Goal: Task Accomplishment & Management: Manage account settings

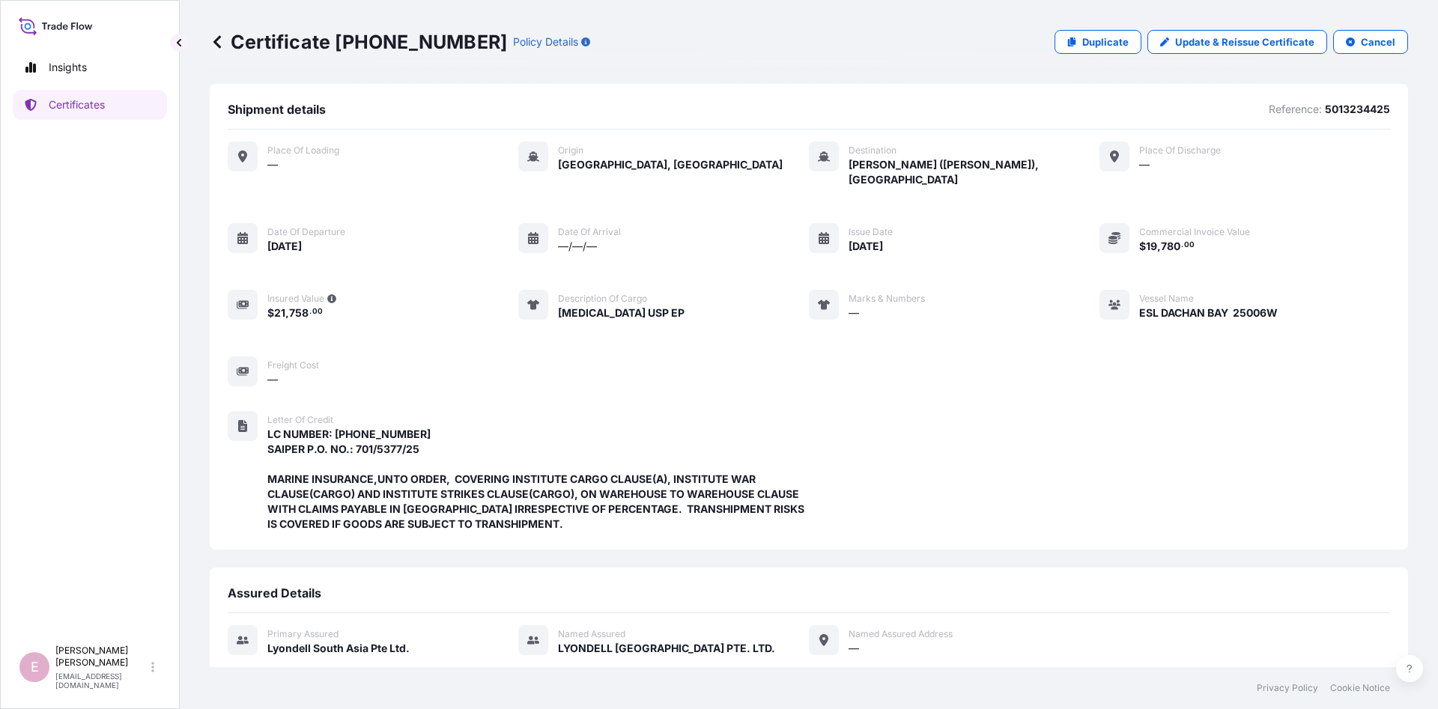
scroll to position [304, 0]
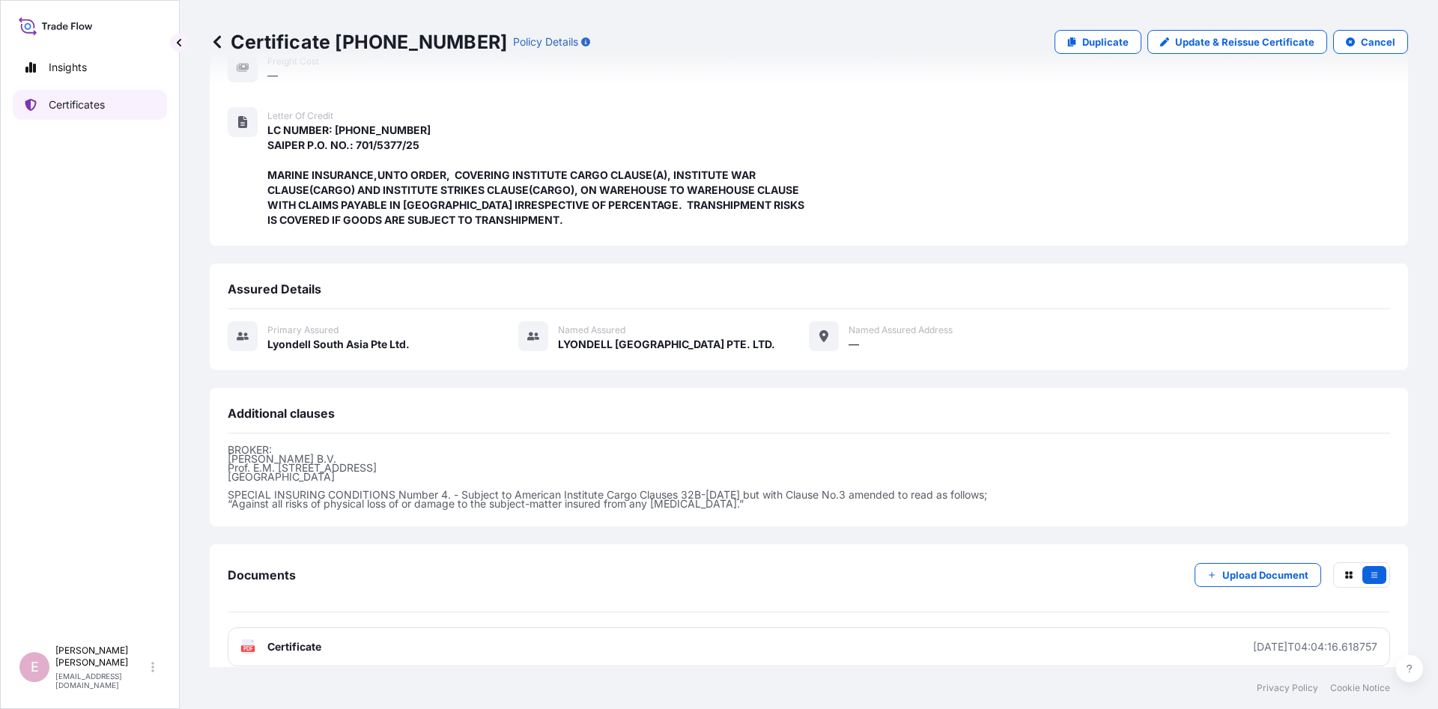
click at [71, 112] on link "Certificates" at bounding box center [90, 105] width 154 height 30
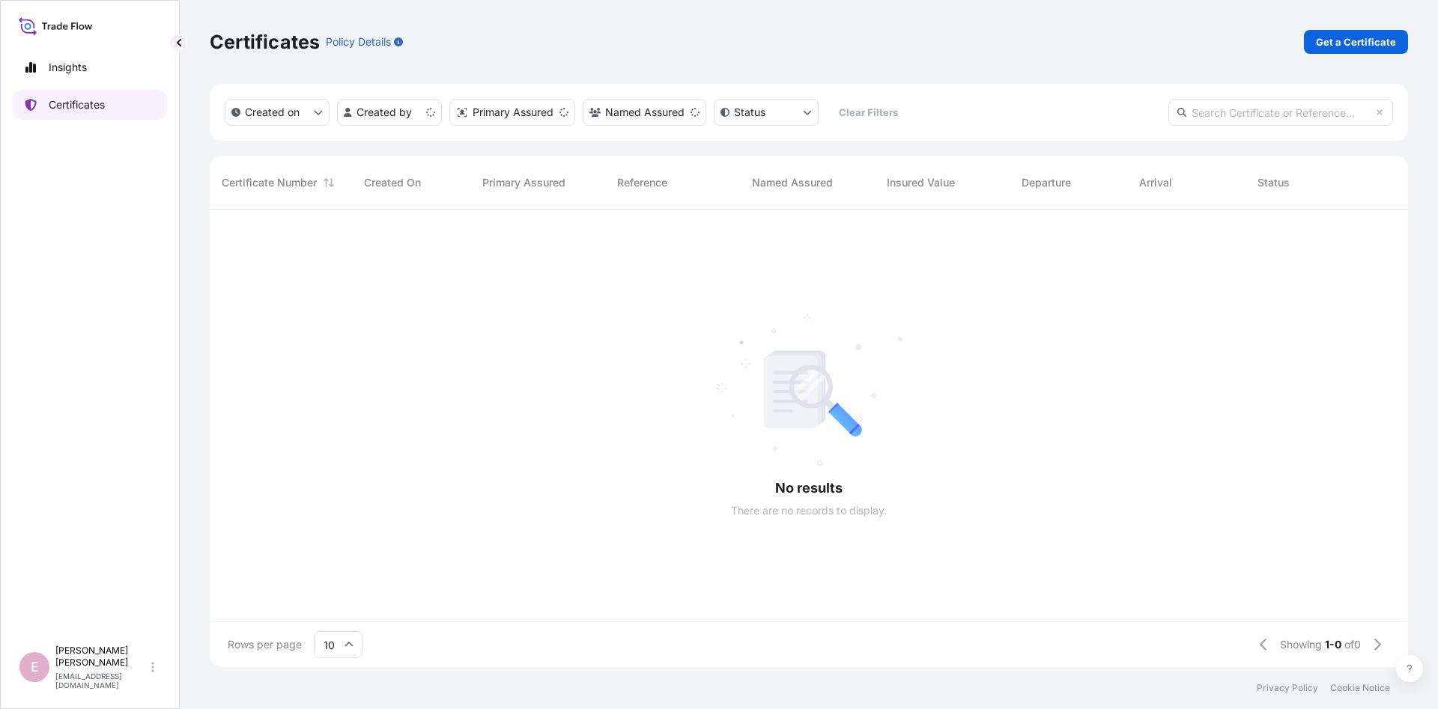
scroll to position [466, 1199]
click at [1231, 115] on input "text" at bounding box center [1281, 112] width 225 height 27
paste input "[PHONE_NUMBER]"
type input "[PHONE_NUMBER]"
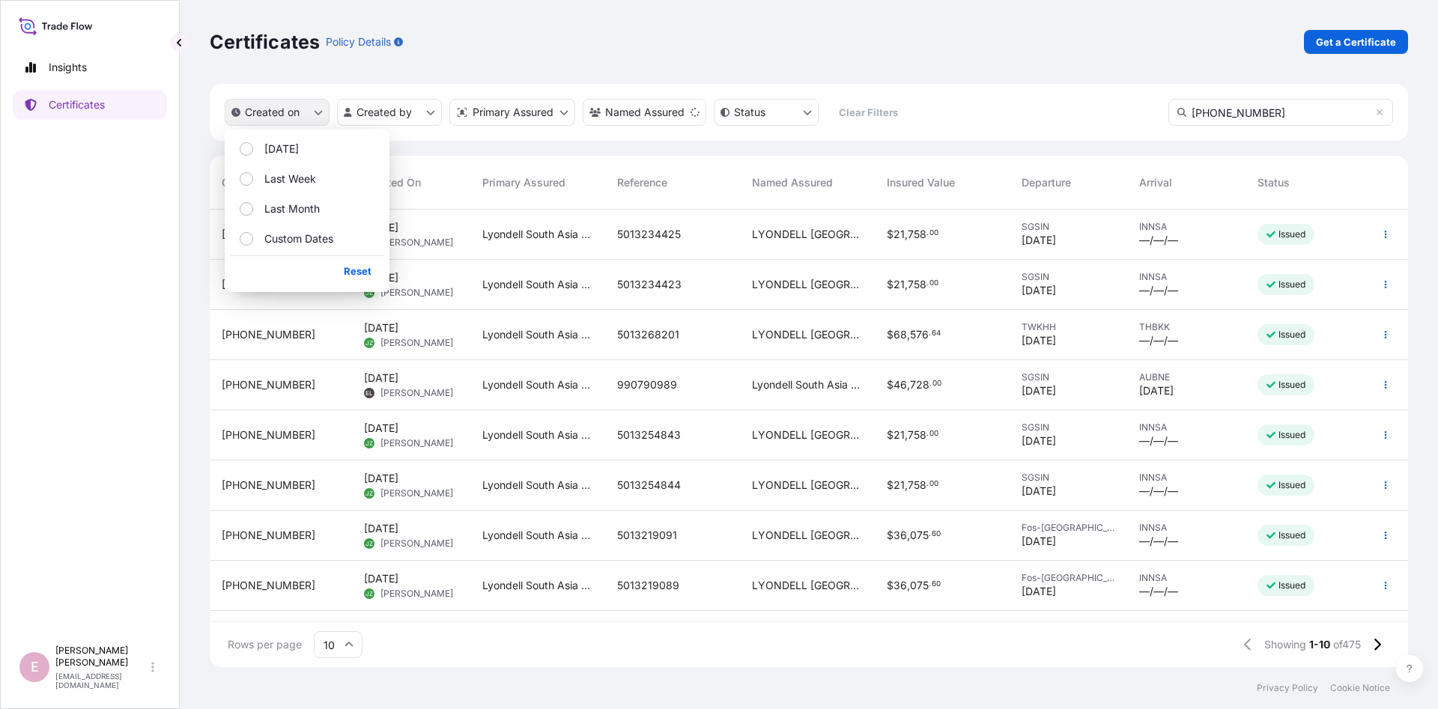
click at [268, 108] on p "Created on" at bounding box center [272, 112] width 55 height 15
click at [318, 179] on button "Last Week" at bounding box center [307, 179] width 153 height 27
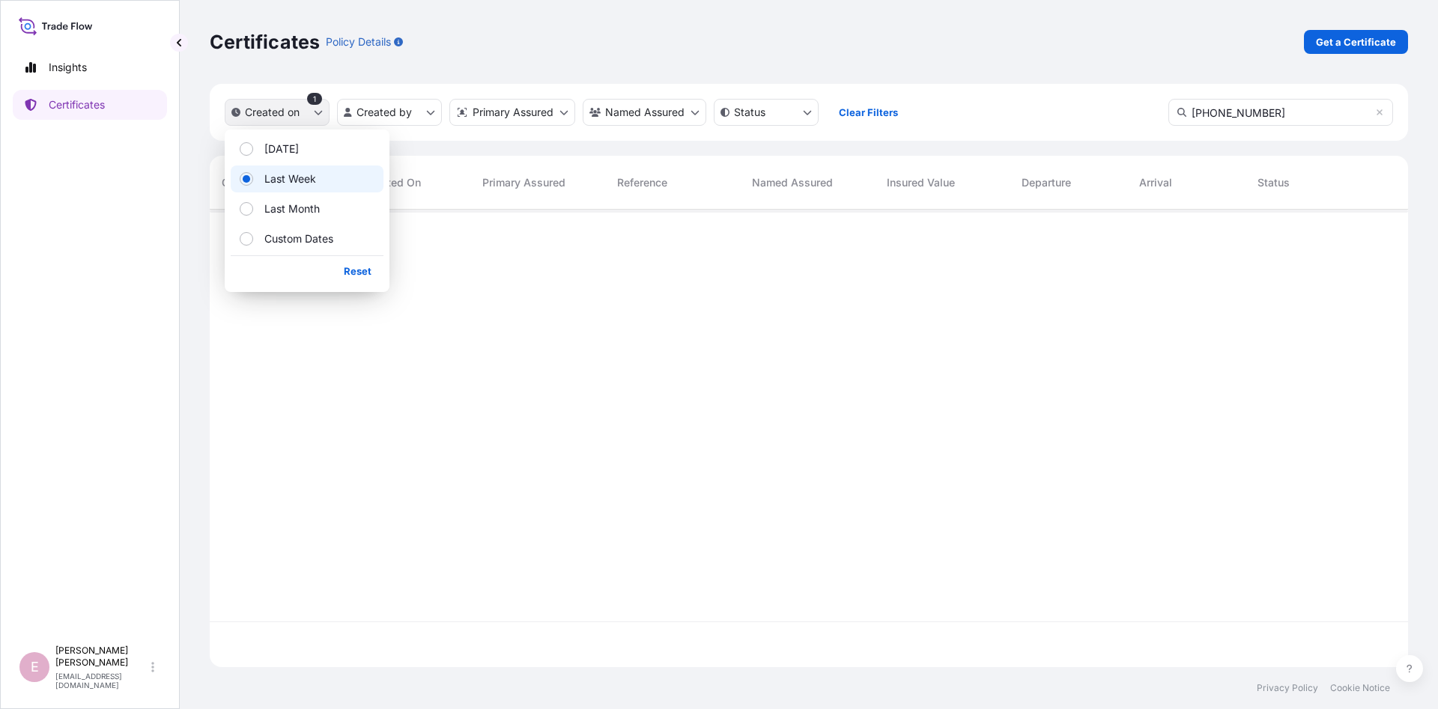
click at [271, 115] on p "Created on" at bounding box center [272, 112] width 55 height 15
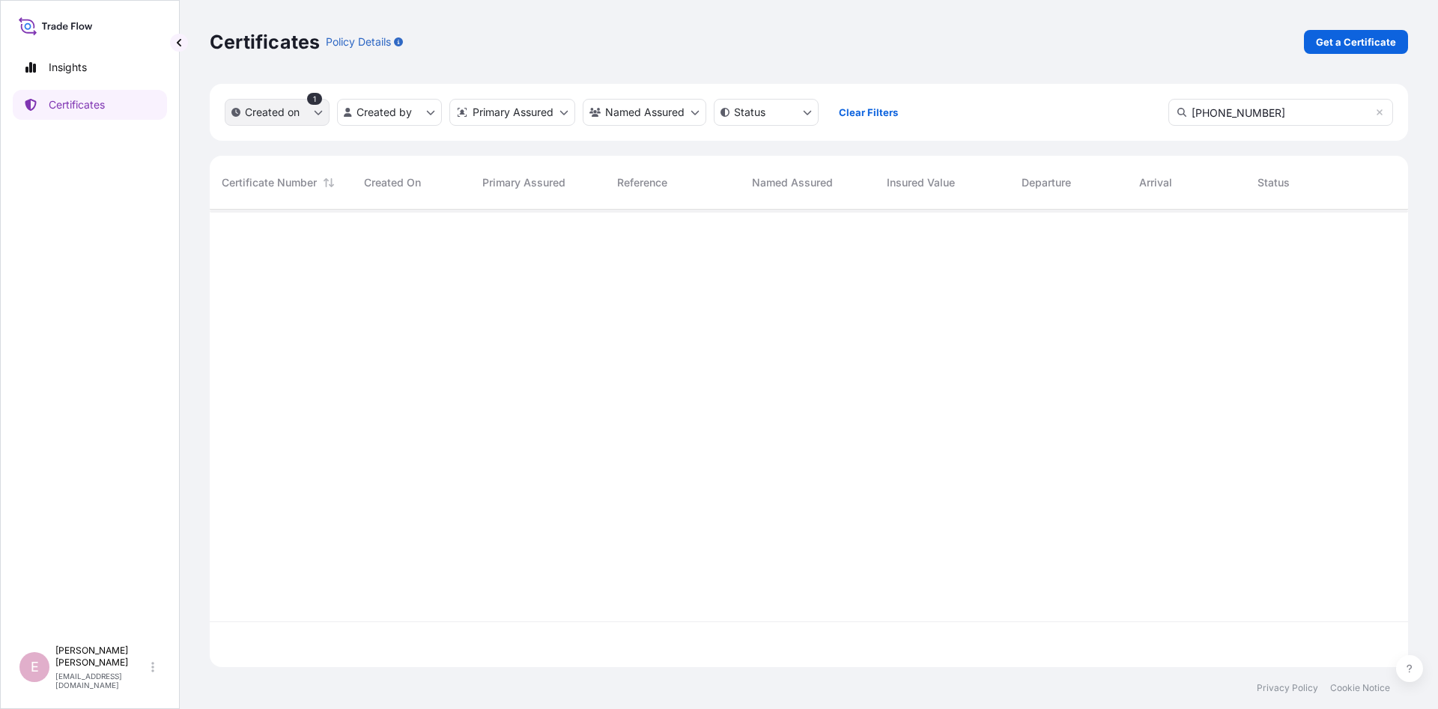
click at [311, 115] on button "Created on" at bounding box center [277, 112] width 105 height 27
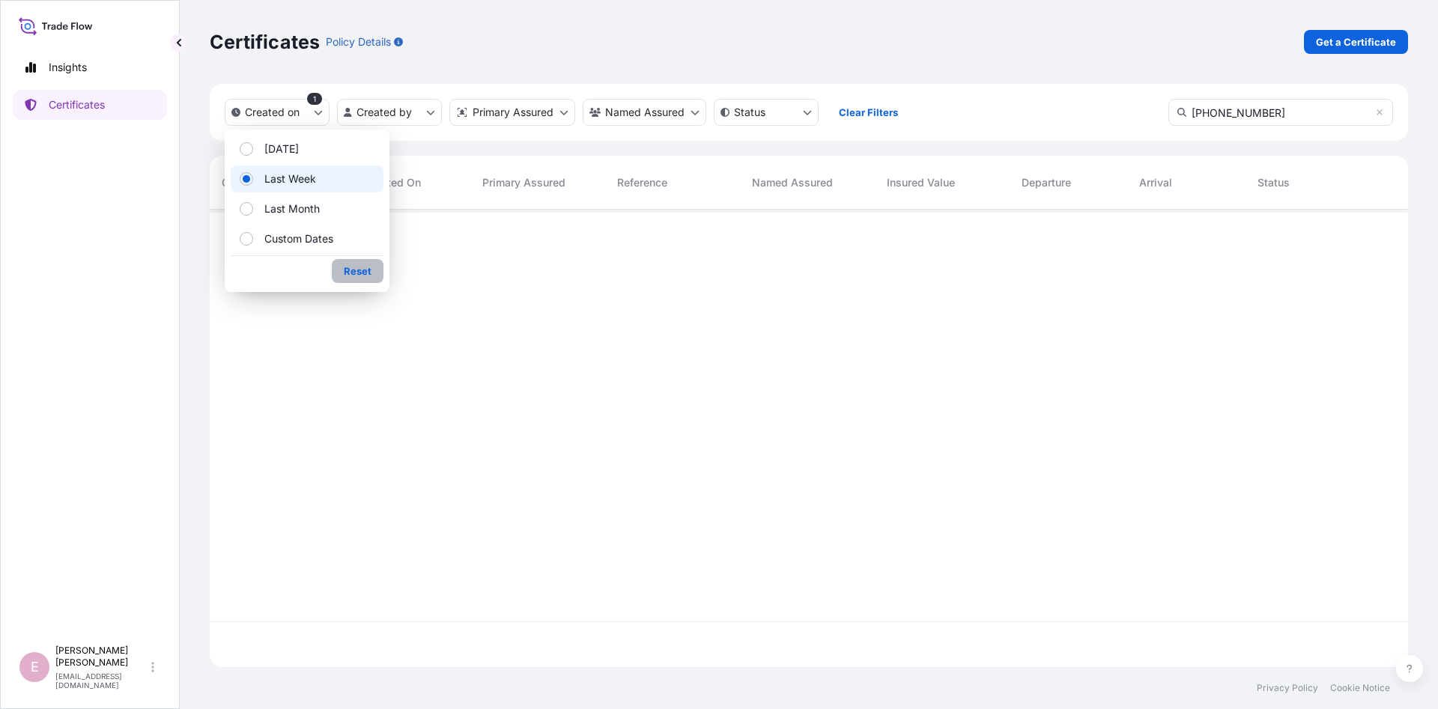
click at [358, 271] on p "Reset" at bounding box center [358, 271] width 28 height 15
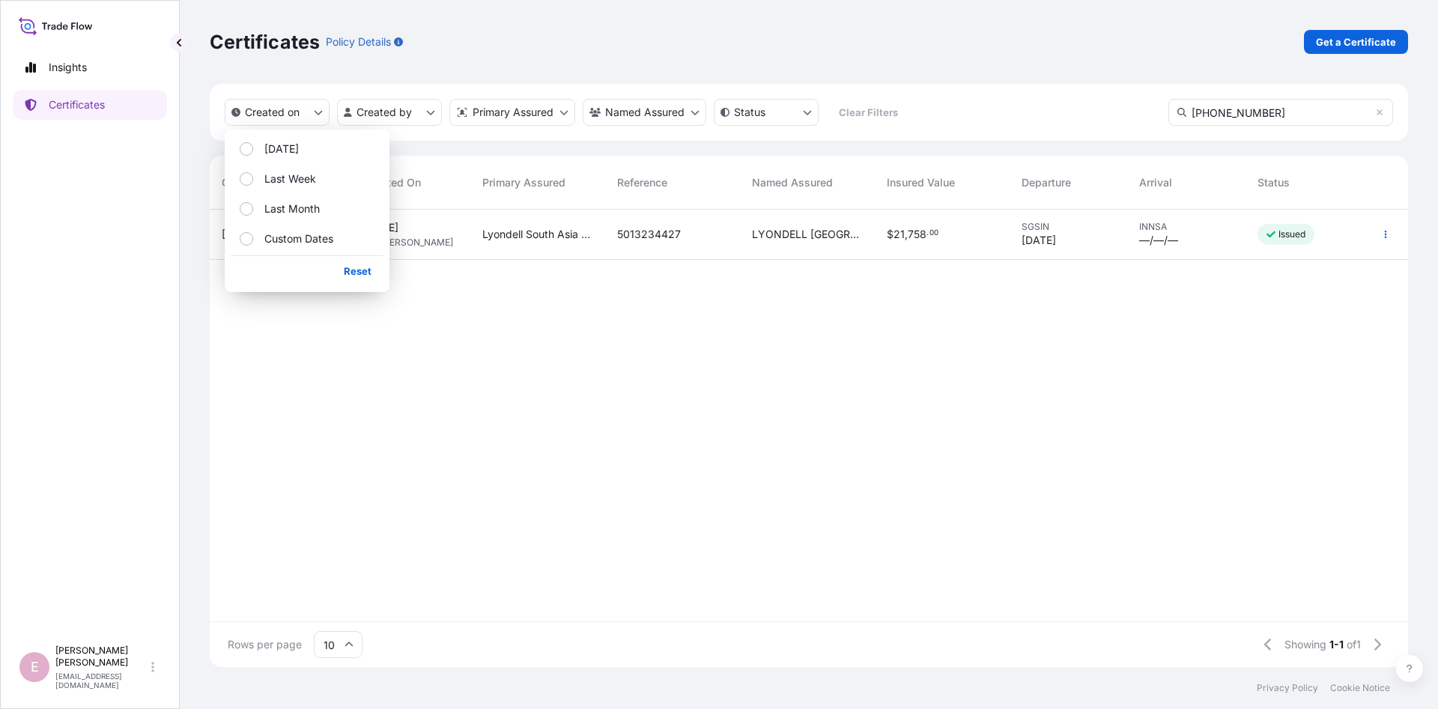
click at [511, 342] on div "32022-457-1 [DATE] JZ [PERSON_NAME] South Asia Pte Ltd. 5013234427 [GEOGRAPHIC_…" at bounding box center [809, 416] width 1199 height 412
click at [480, 309] on div "32022-457-1 [DATE] JZ [PERSON_NAME] South Asia Pte Ltd. 5013234427 [GEOGRAPHIC_…" at bounding box center [809, 416] width 1199 height 412
click at [228, 234] on span "[PHONE_NUMBER]" at bounding box center [269, 234] width 94 height 15
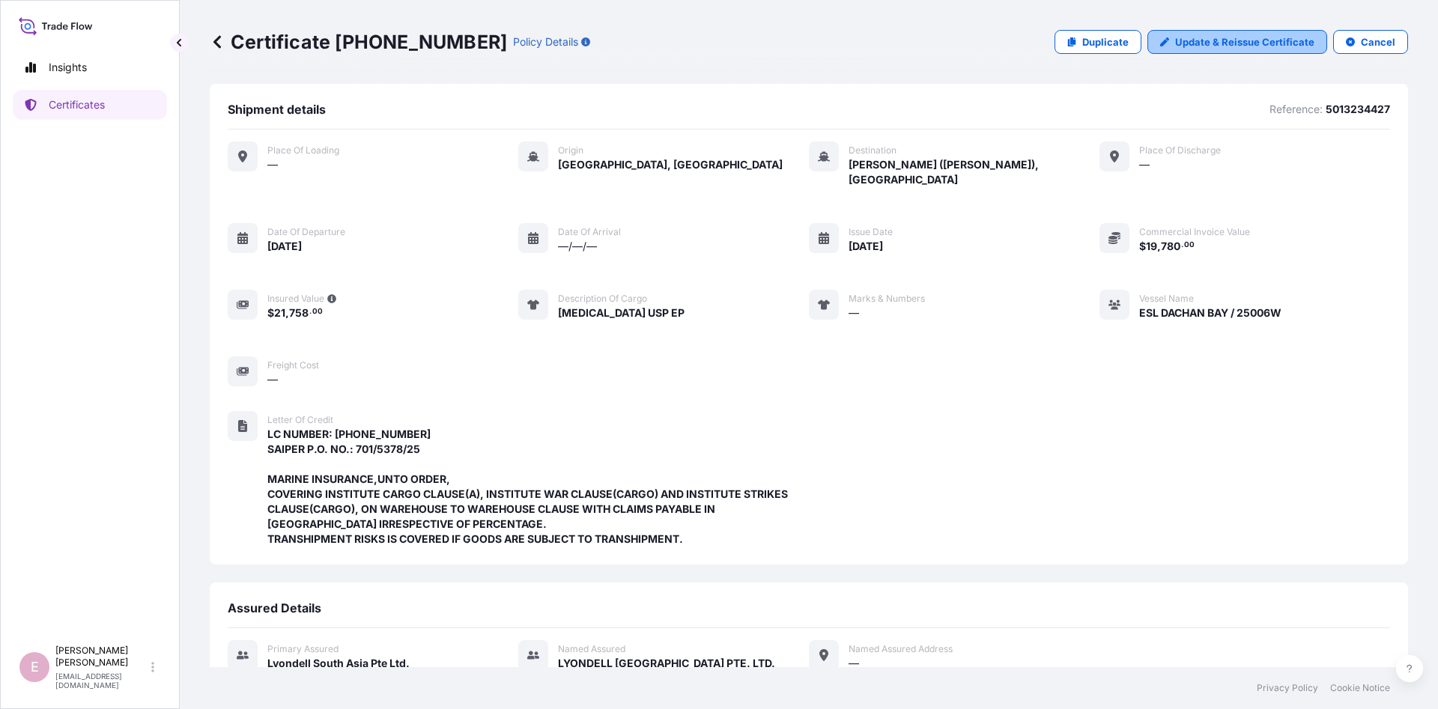
click at [1259, 45] on p "Update & Reissue Certificate" at bounding box center [1244, 41] width 139 height 15
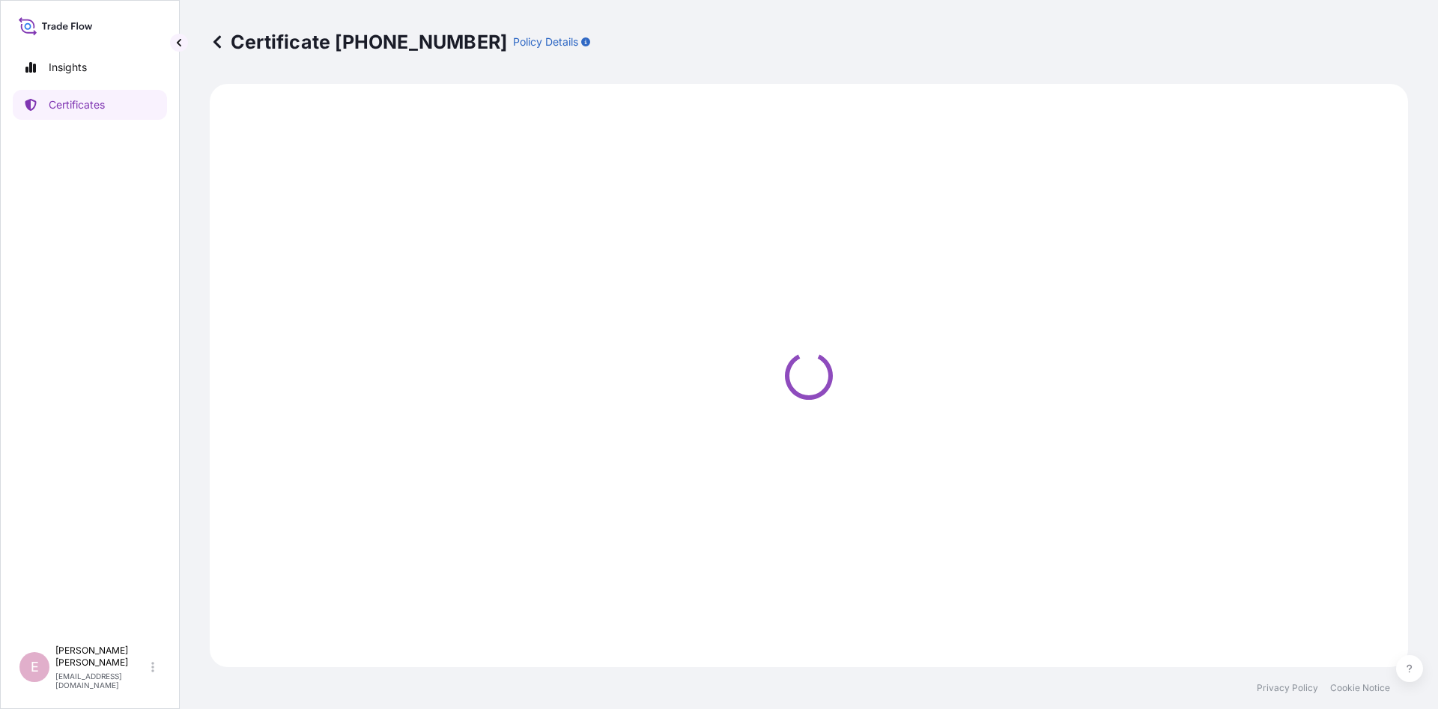
select select "Sea"
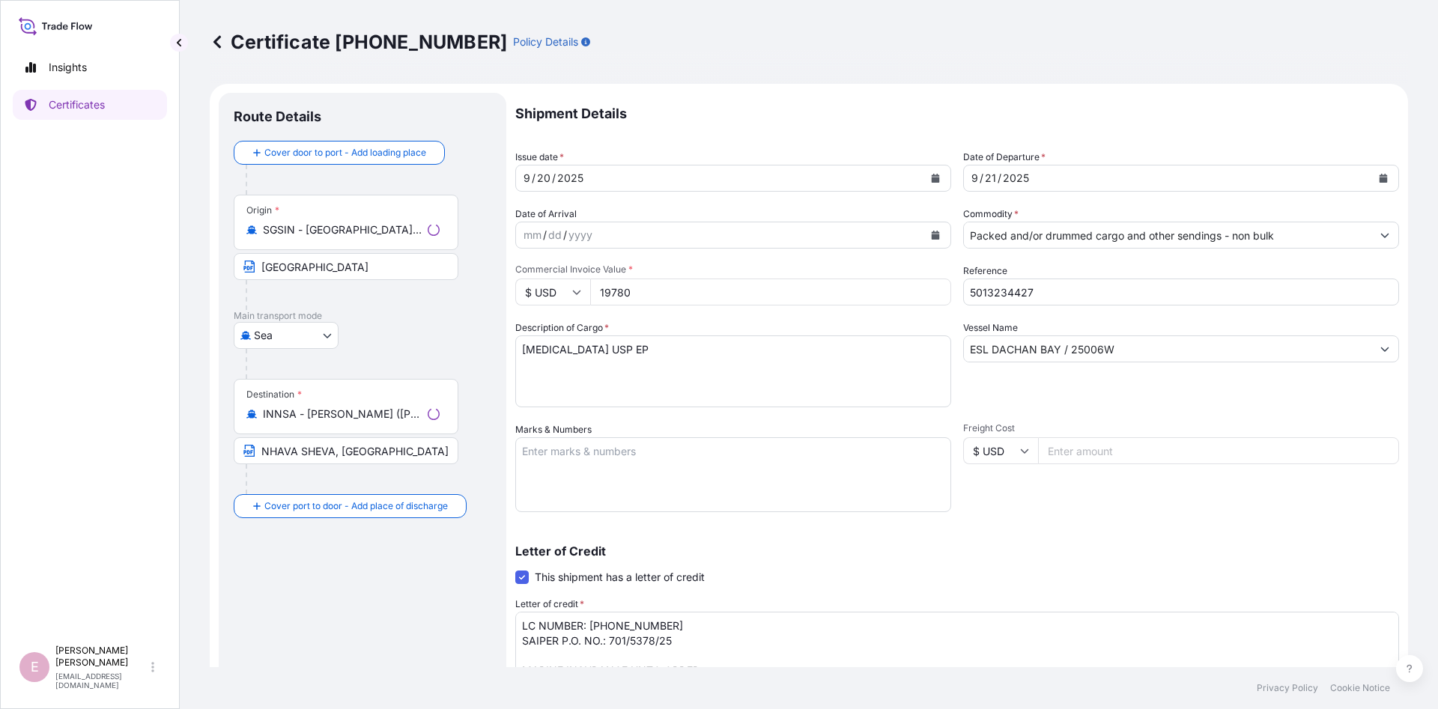
select select "32022"
click at [933, 180] on icon "Calendar" at bounding box center [936, 178] width 8 height 9
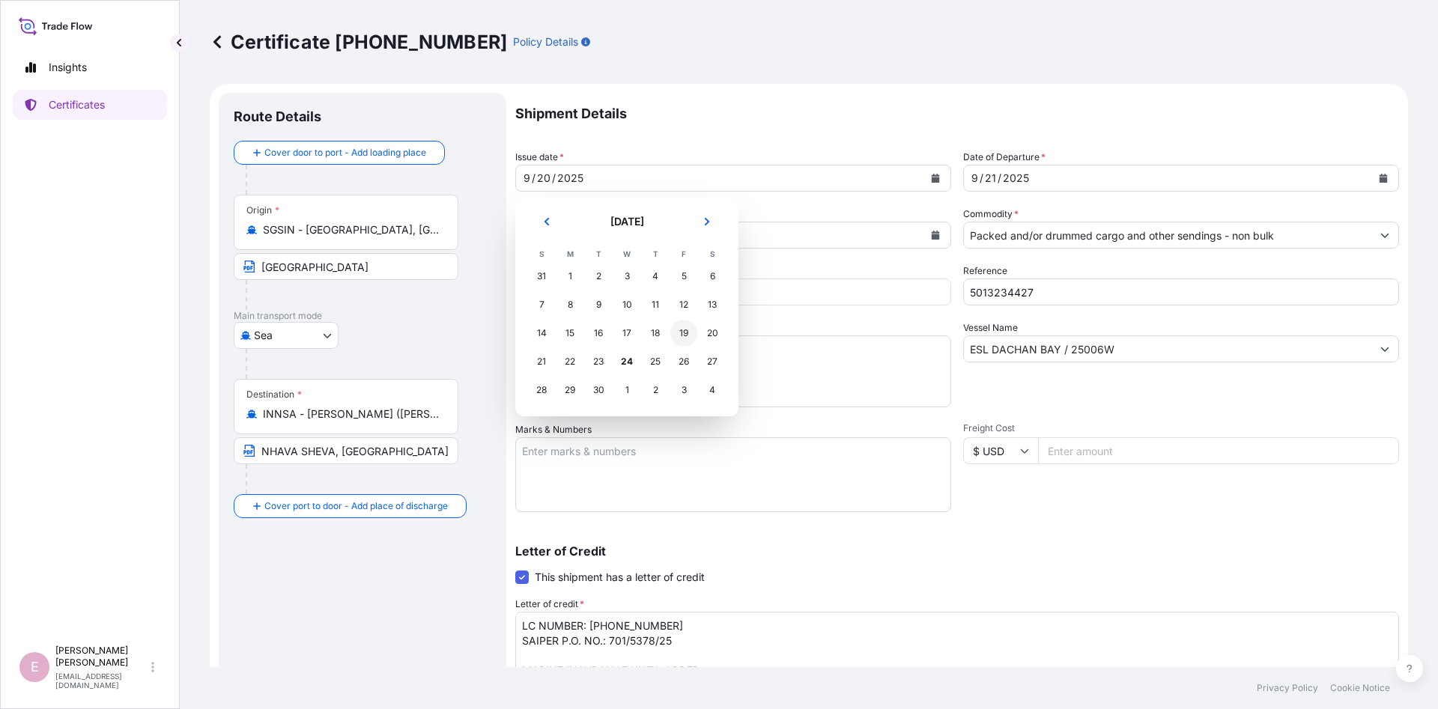
click at [680, 339] on div "19" at bounding box center [683, 333] width 27 height 27
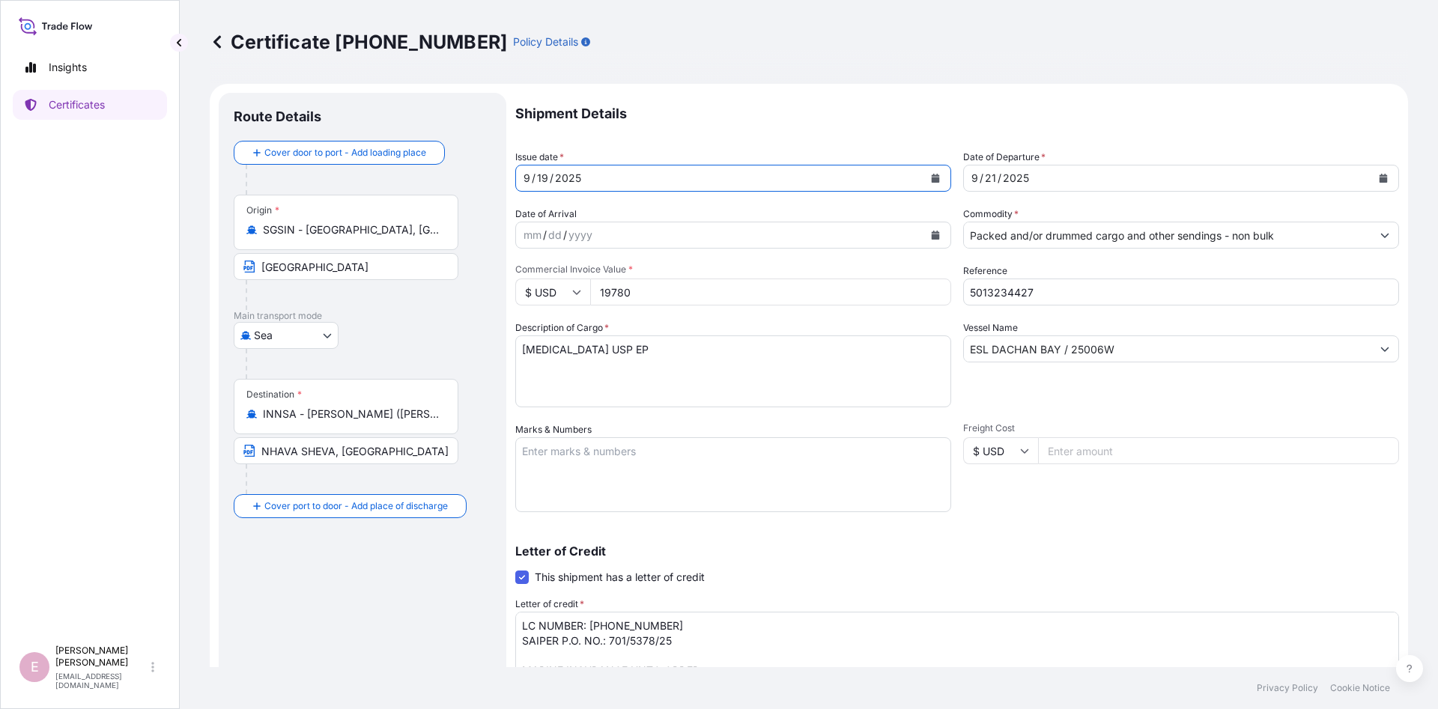
click at [1379, 183] on button "Calendar" at bounding box center [1384, 178] width 24 height 24
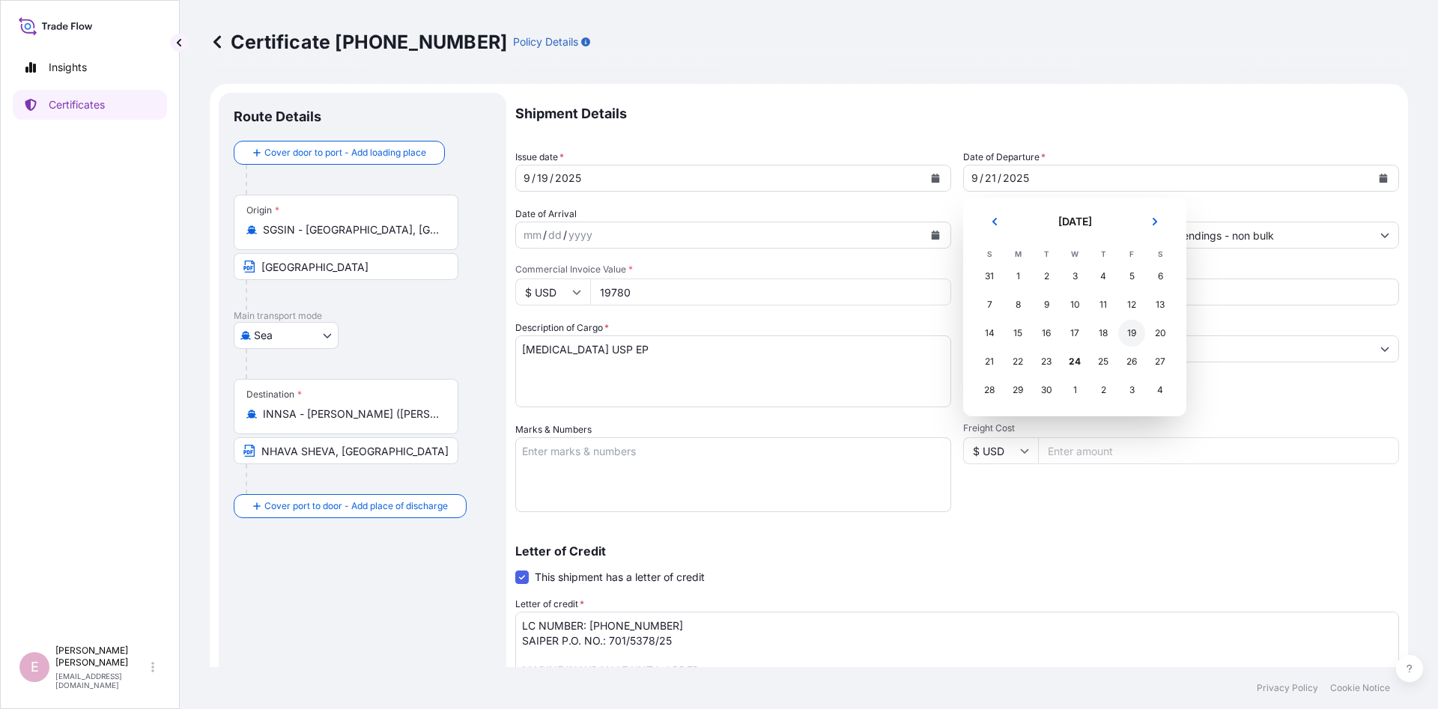
click at [1131, 336] on div "19" at bounding box center [1131, 333] width 27 height 27
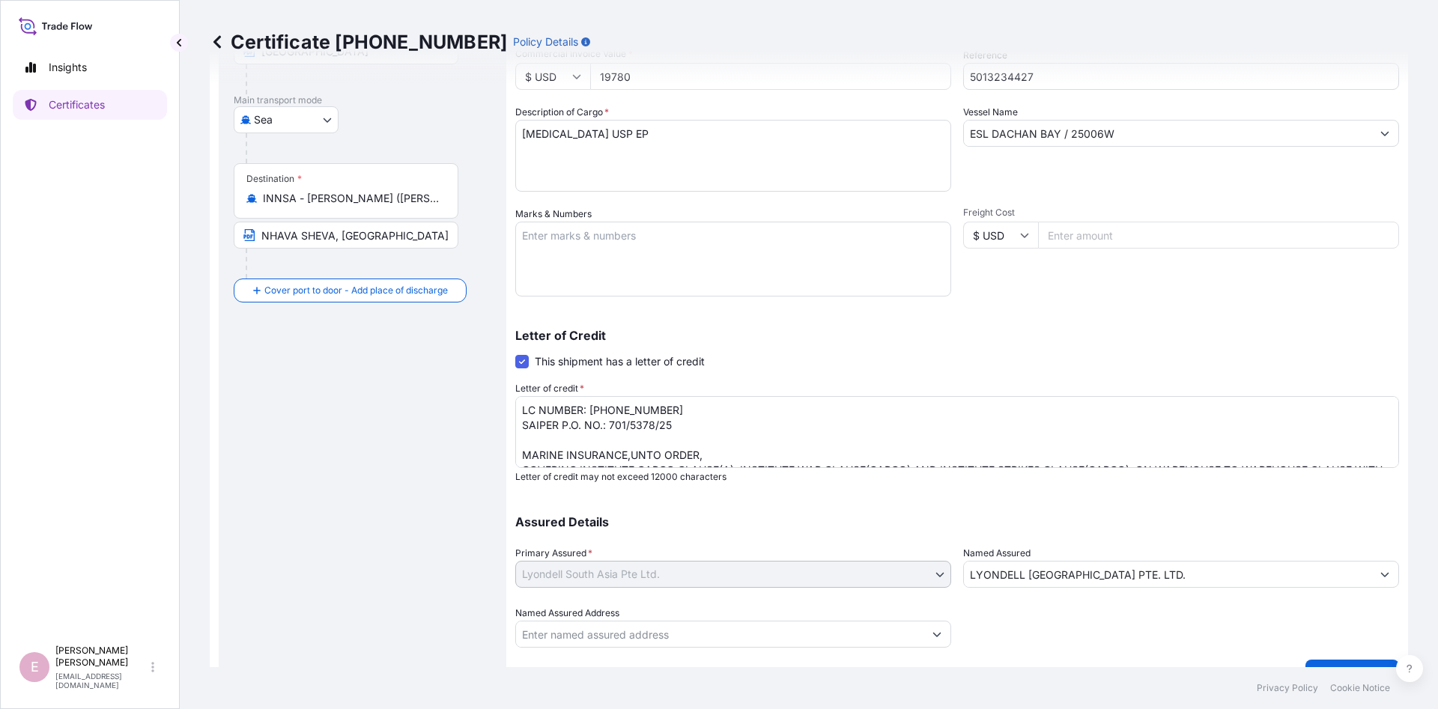
scroll to position [238, 0]
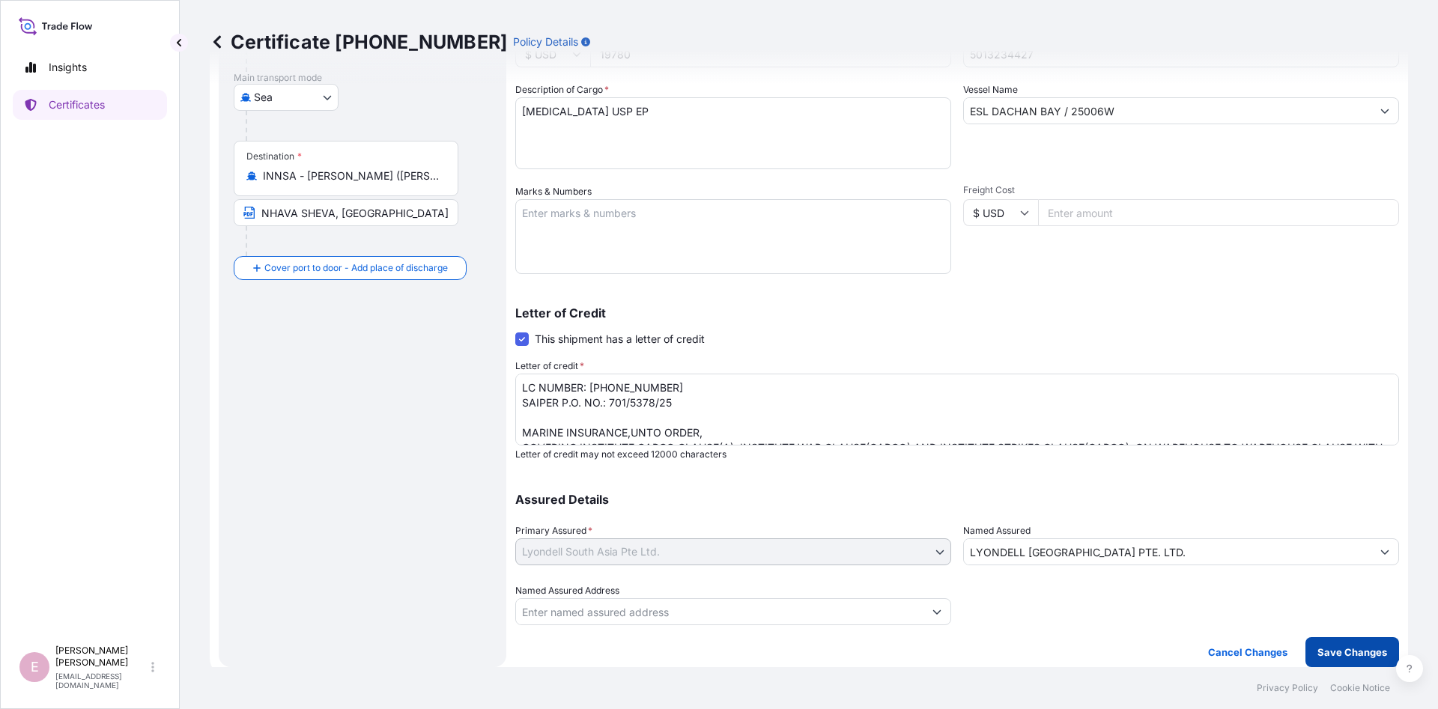
click at [1347, 652] on p "Save Changes" at bounding box center [1353, 652] width 70 height 15
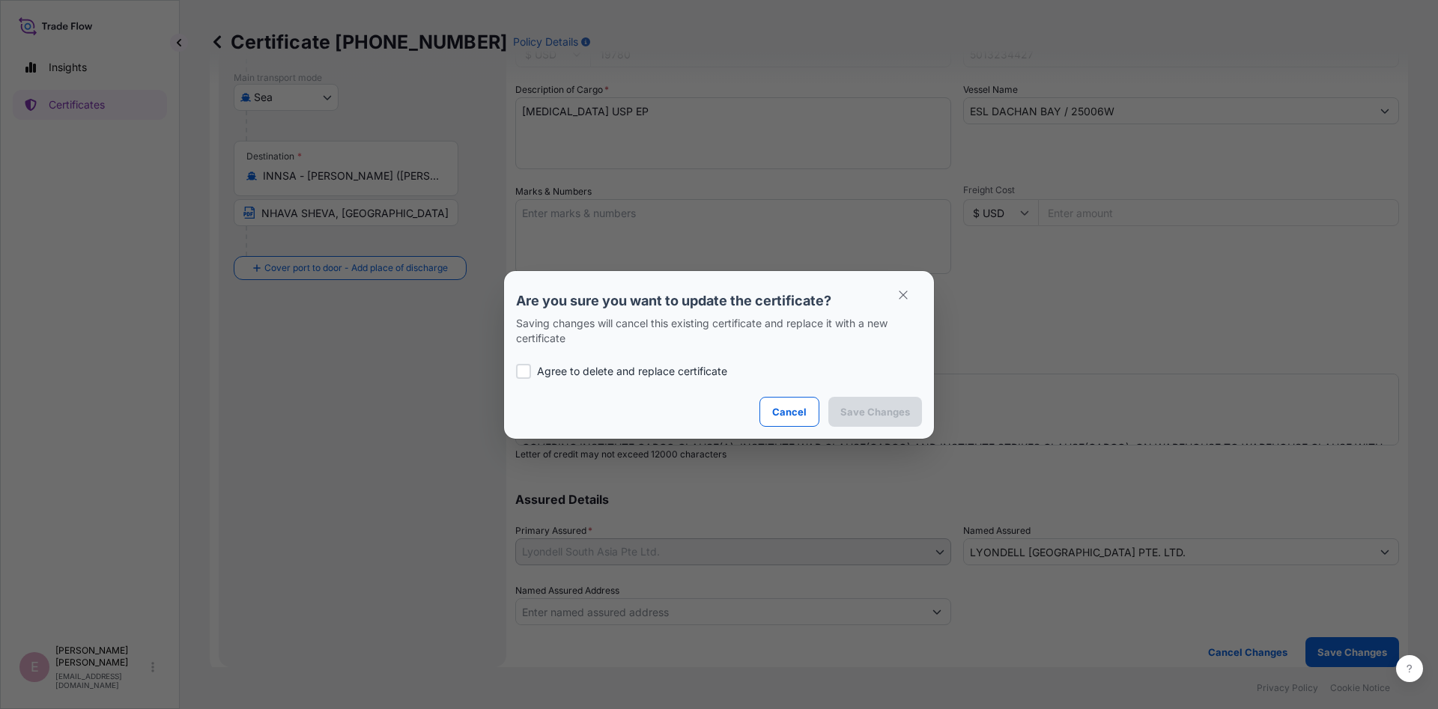
click at [591, 372] on p "Agree to delete and replace certificate" at bounding box center [632, 371] width 190 height 15
checkbox input "true"
click at [874, 403] on button "Save Changes" at bounding box center [876, 412] width 94 height 30
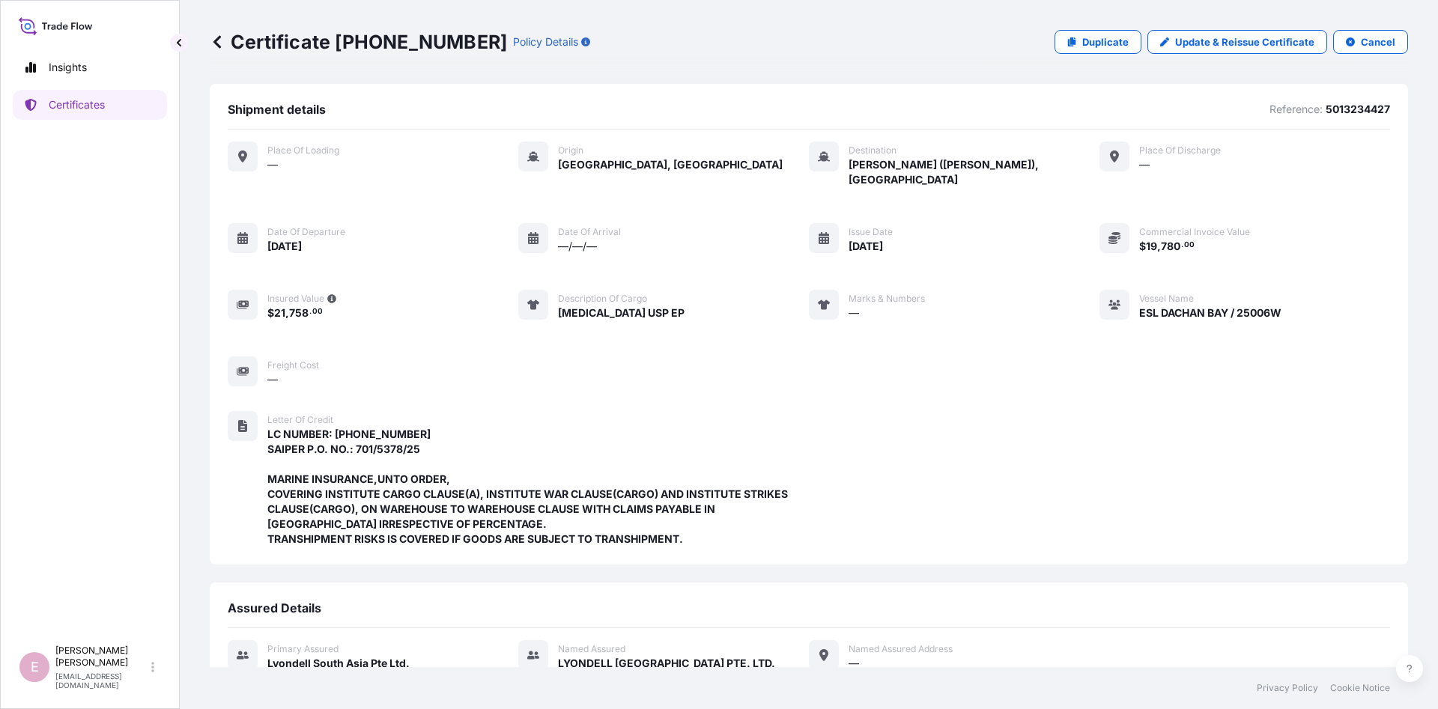
scroll to position [319, 0]
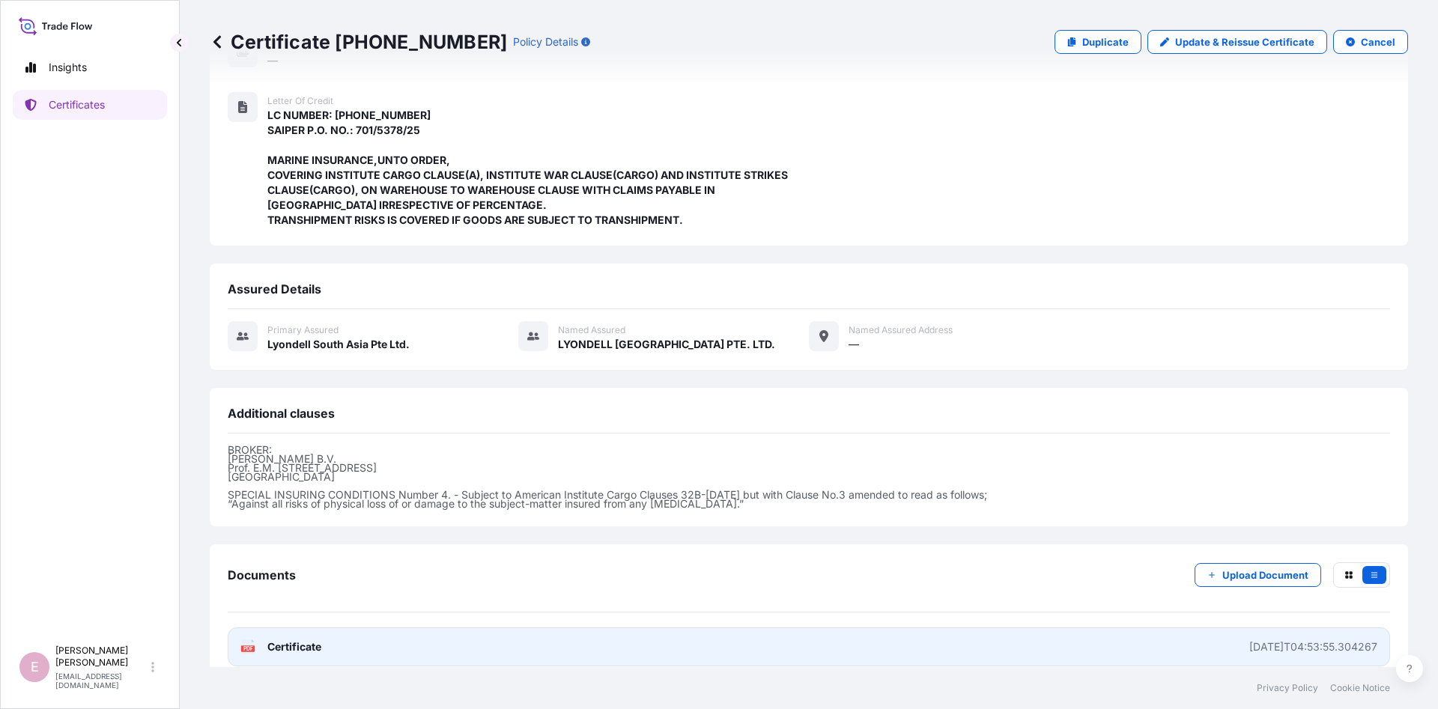
click at [309, 640] on span "Certificate" at bounding box center [294, 647] width 54 height 15
